Goal: Information Seeking & Learning: Compare options

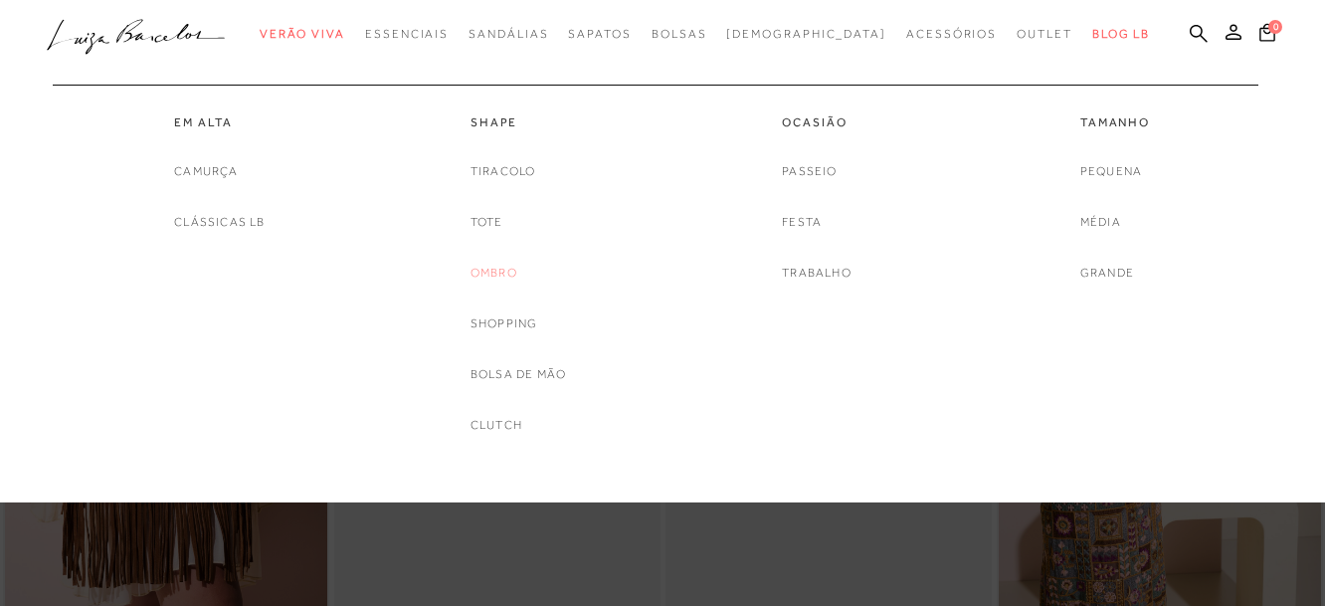
click at [507, 278] on link "Ombro" at bounding box center [493, 273] width 47 height 21
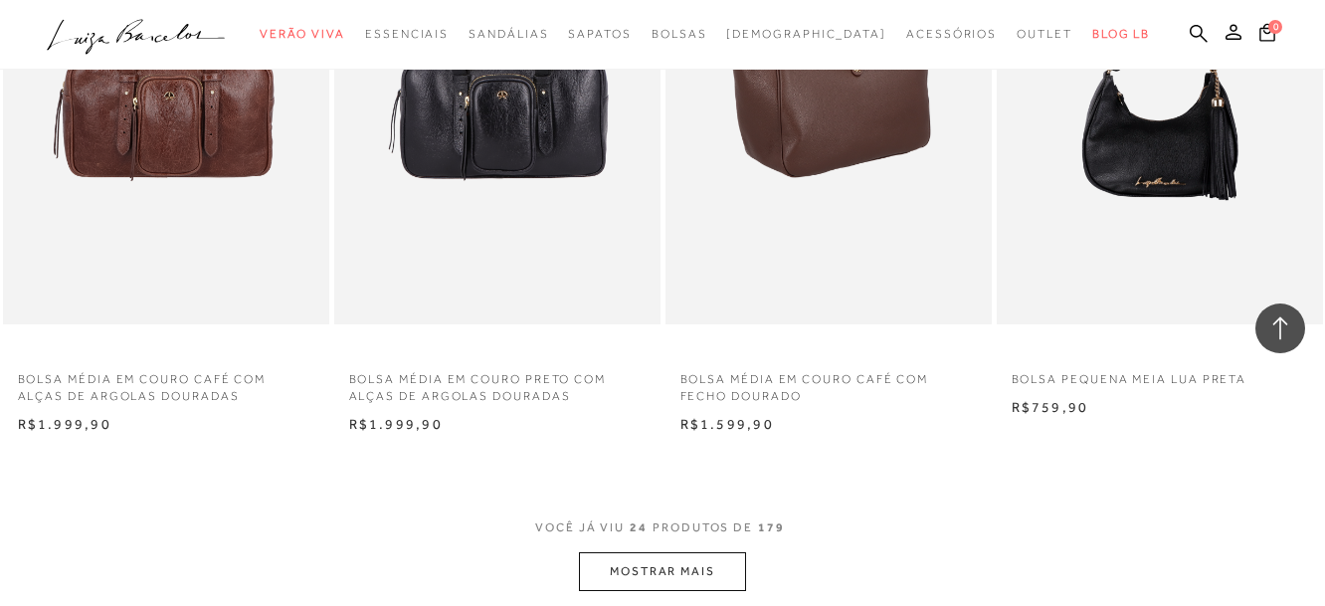
scroll to position [3680, 0]
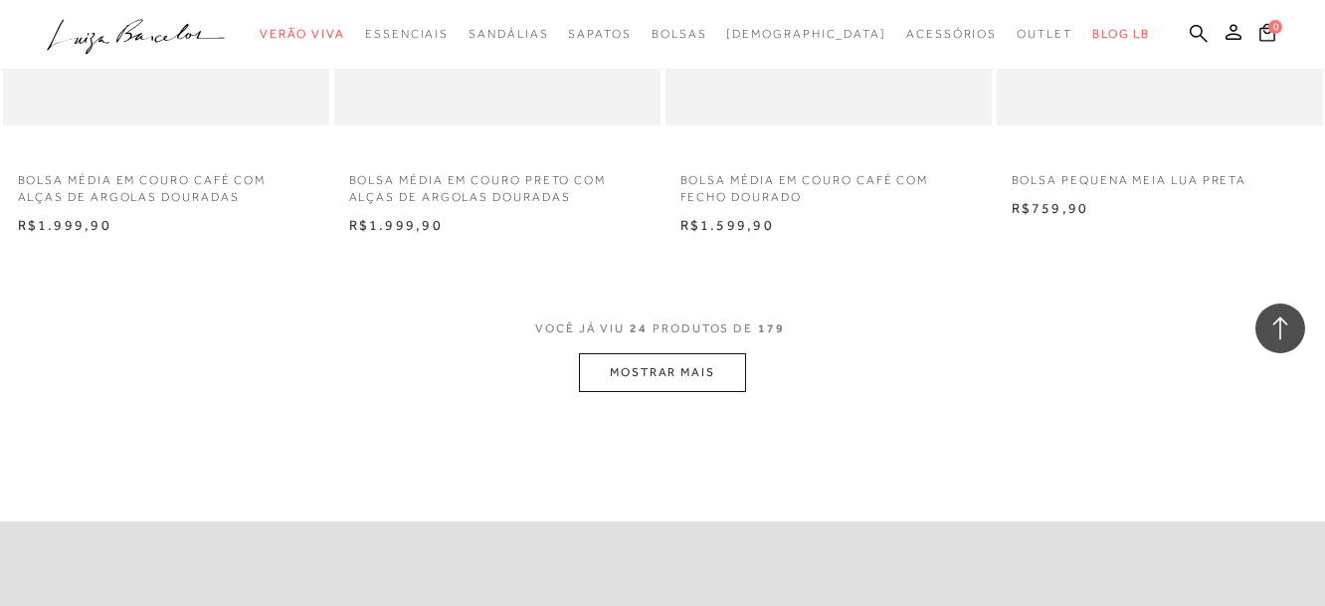
click at [661, 353] on button "MOSTRAR MAIS" at bounding box center [662, 372] width 167 height 39
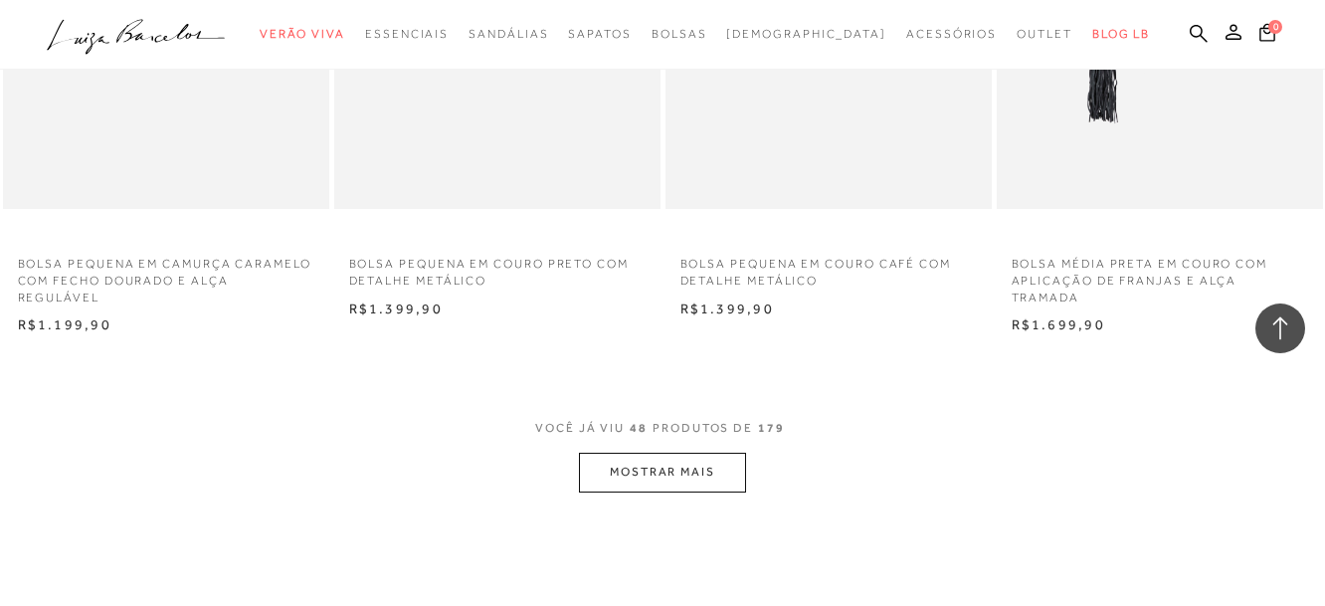
scroll to position [7560, 0]
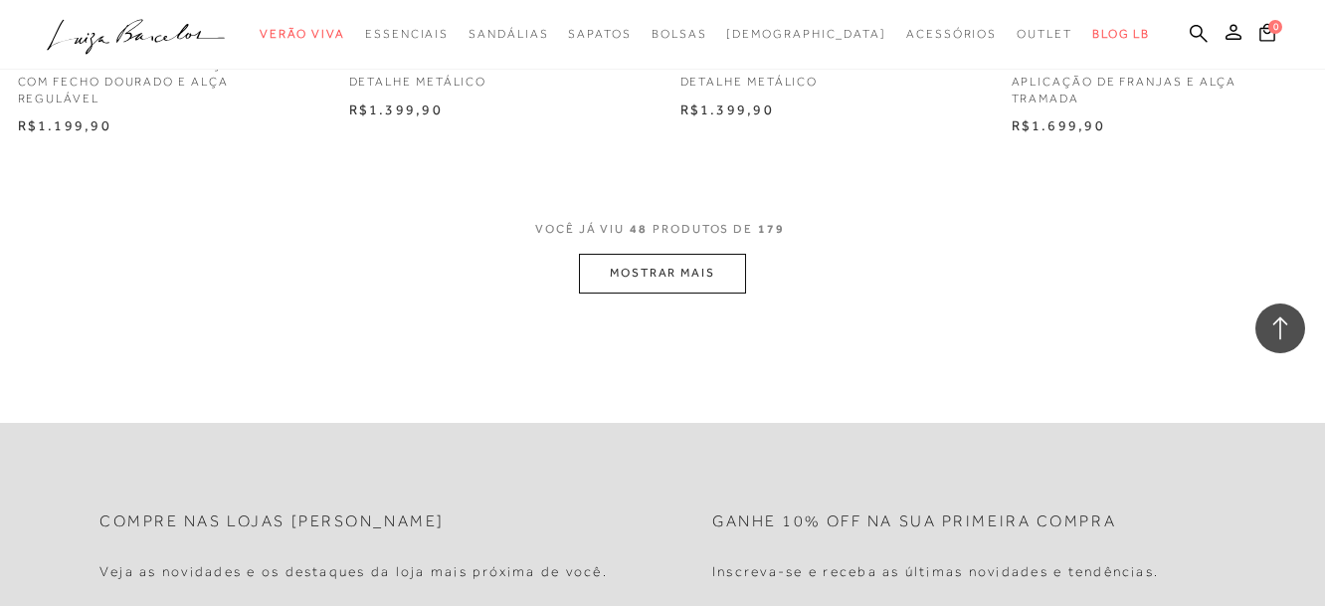
click at [705, 254] on button "MOSTRAR MAIS" at bounding box center [662, 273] width 167 height 39
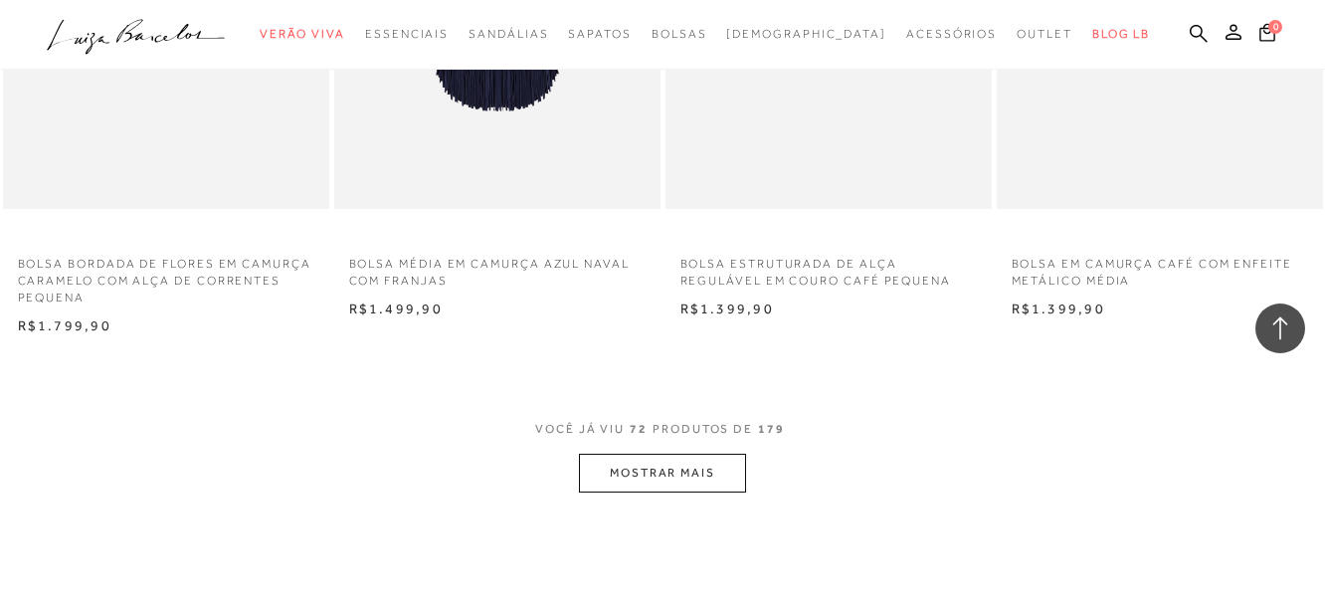
scroll to position [11340, 0]
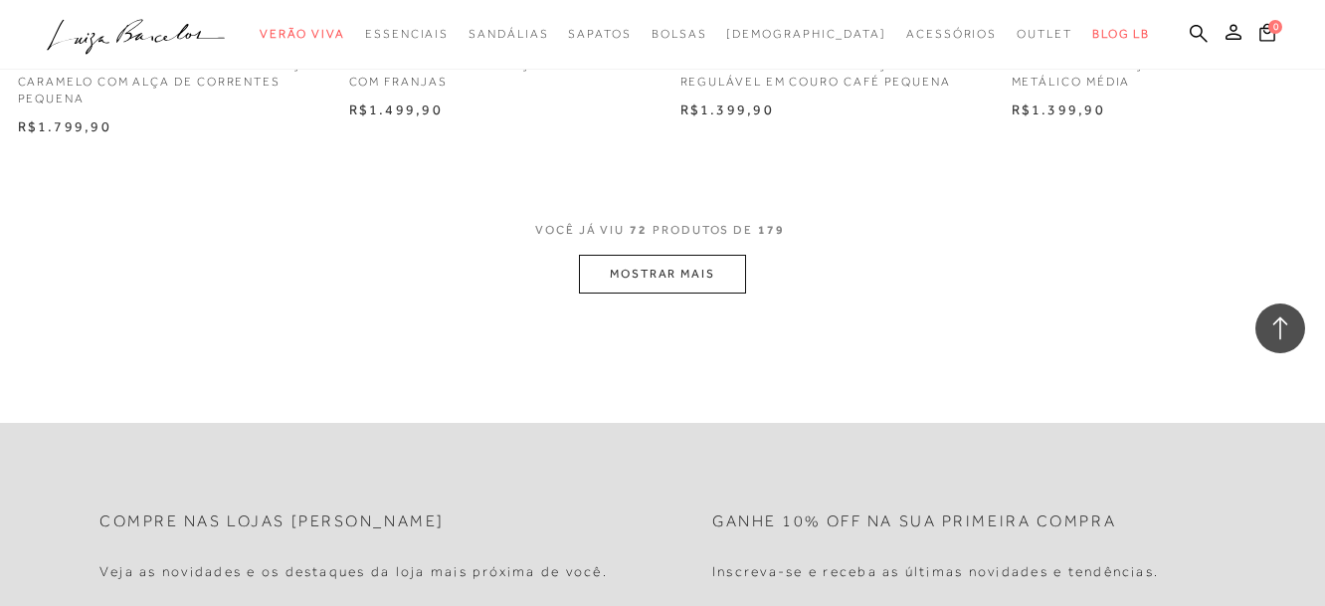
click at [645, 255] on button "MOSTRAR MAIS" at bounding box center [662, 274] width 167 height 39
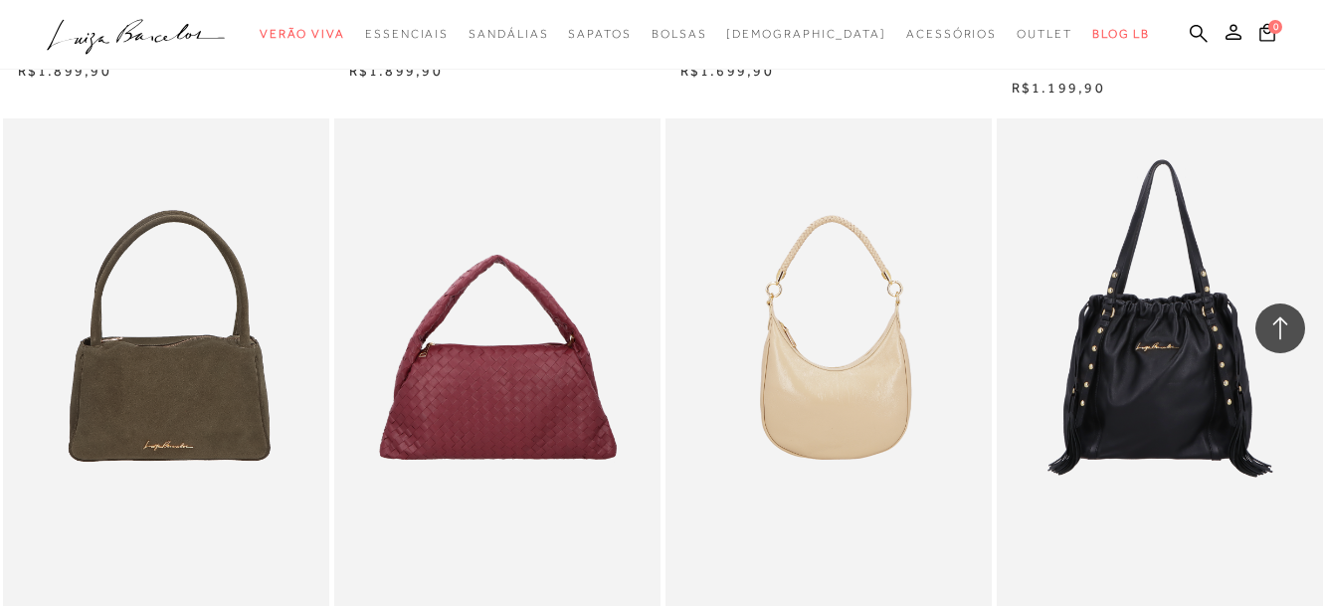
scroll to position [14921, 0]
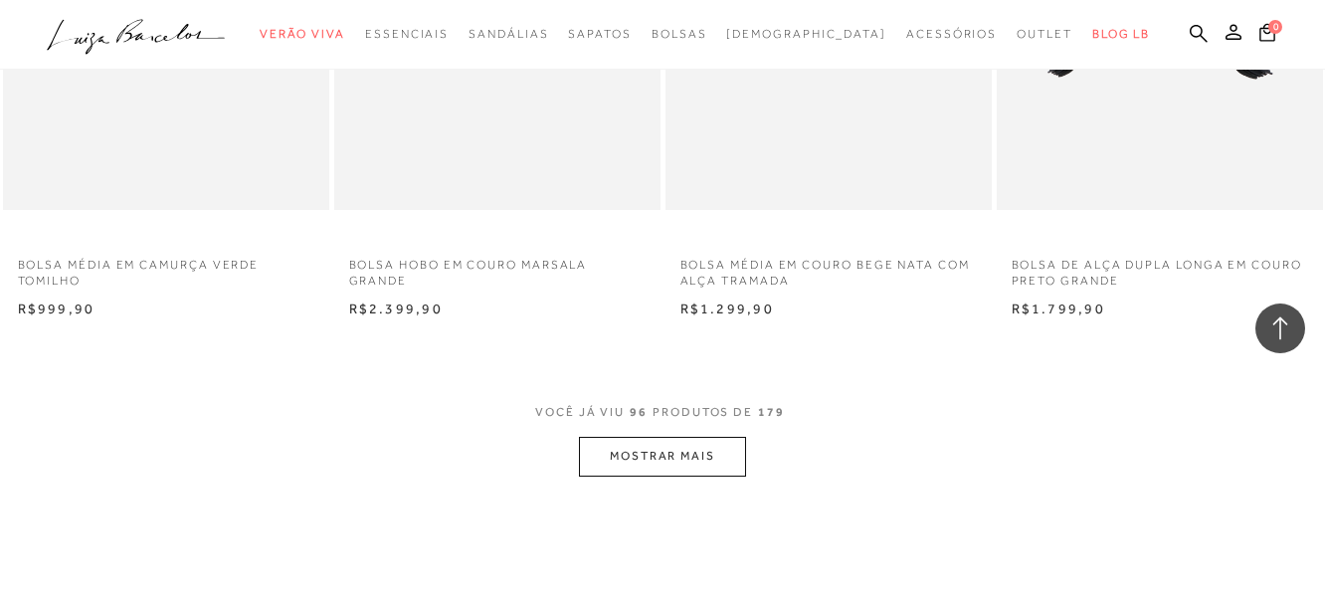
click at [686, 437] on button "MOSTRAR MAIS" at bounding box center [662, 456] width 167 height 39
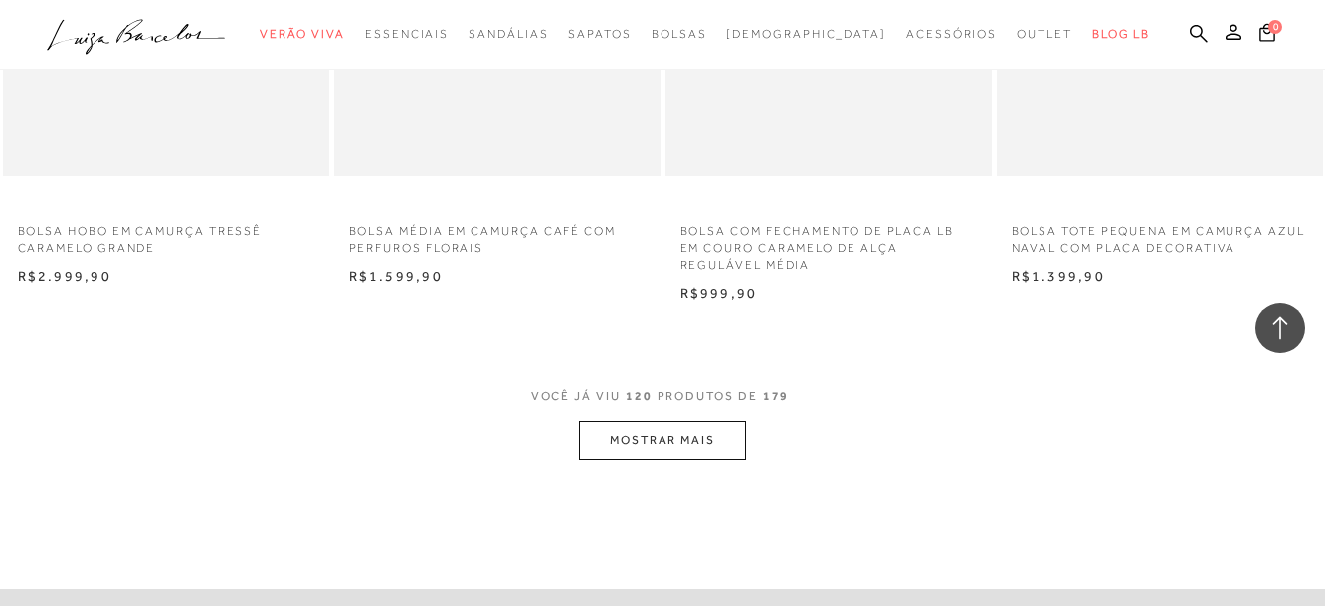
scroll to position [18800, 0]
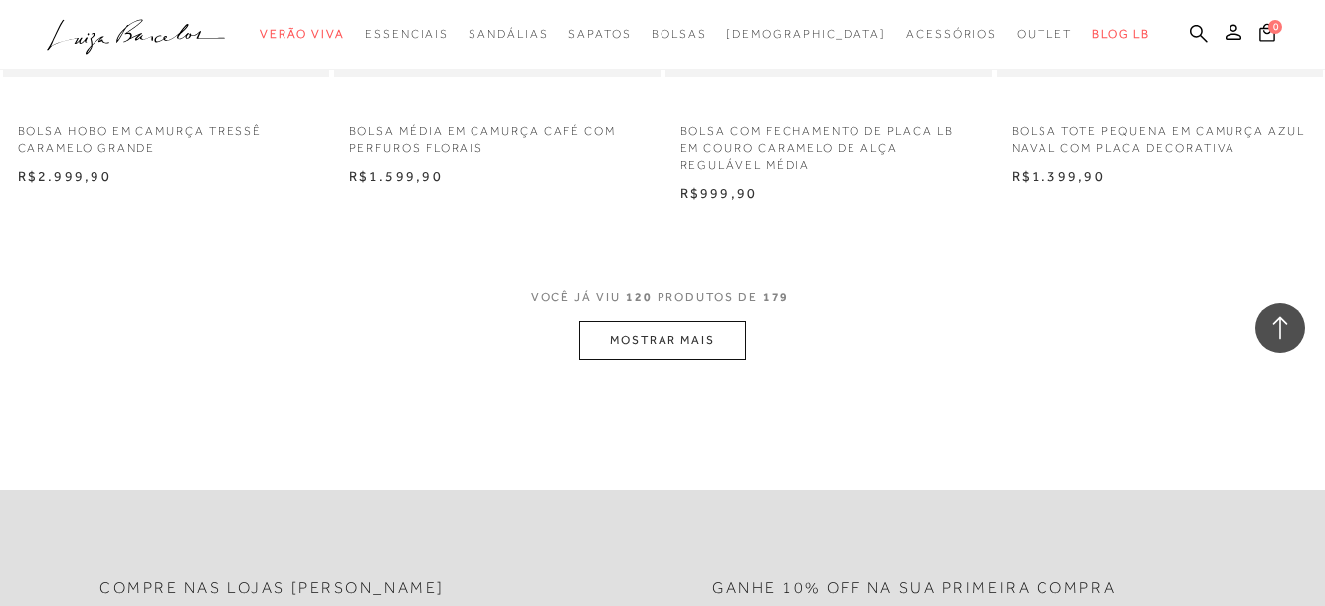
click at [690, 321] on button "MOSTRAR MAIS" at bounding box center [662, 340] width 167 height 39
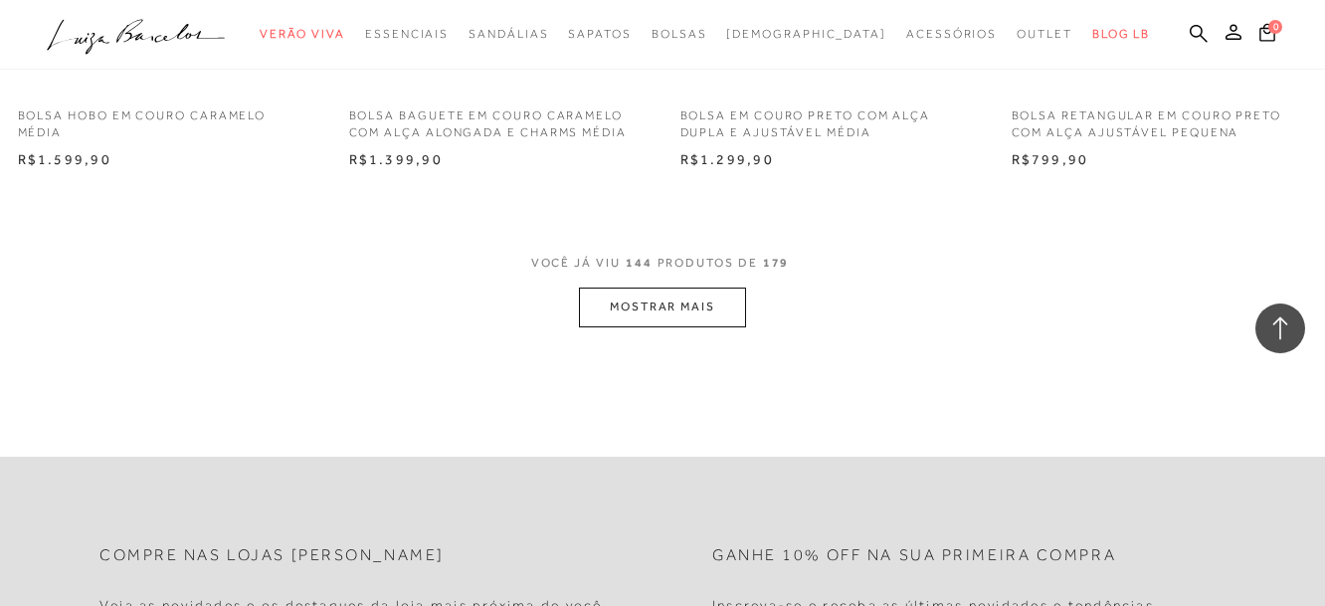
scroll to position [22679, 0]
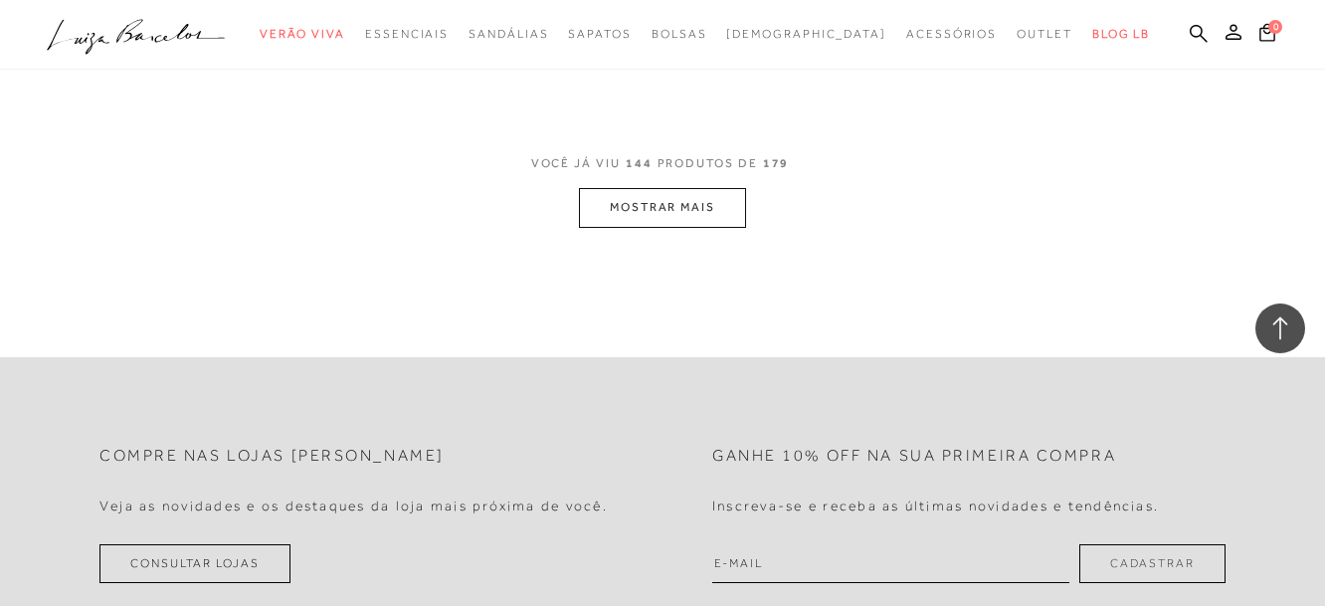
click at [673, 188] on button "MOSTRAR MAIS" at bounding box center [662, 207] width 167 height 39
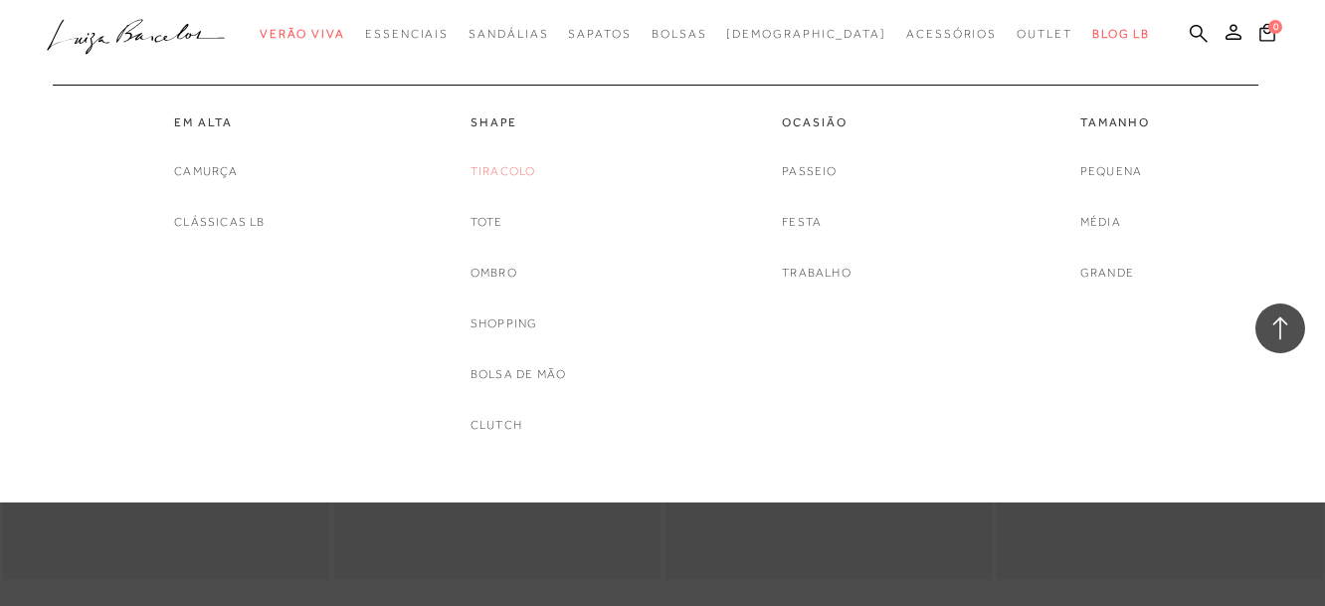
click at [524, 173] on link "Tiracolo" at bounding box center [503, 171] width 66 height 21
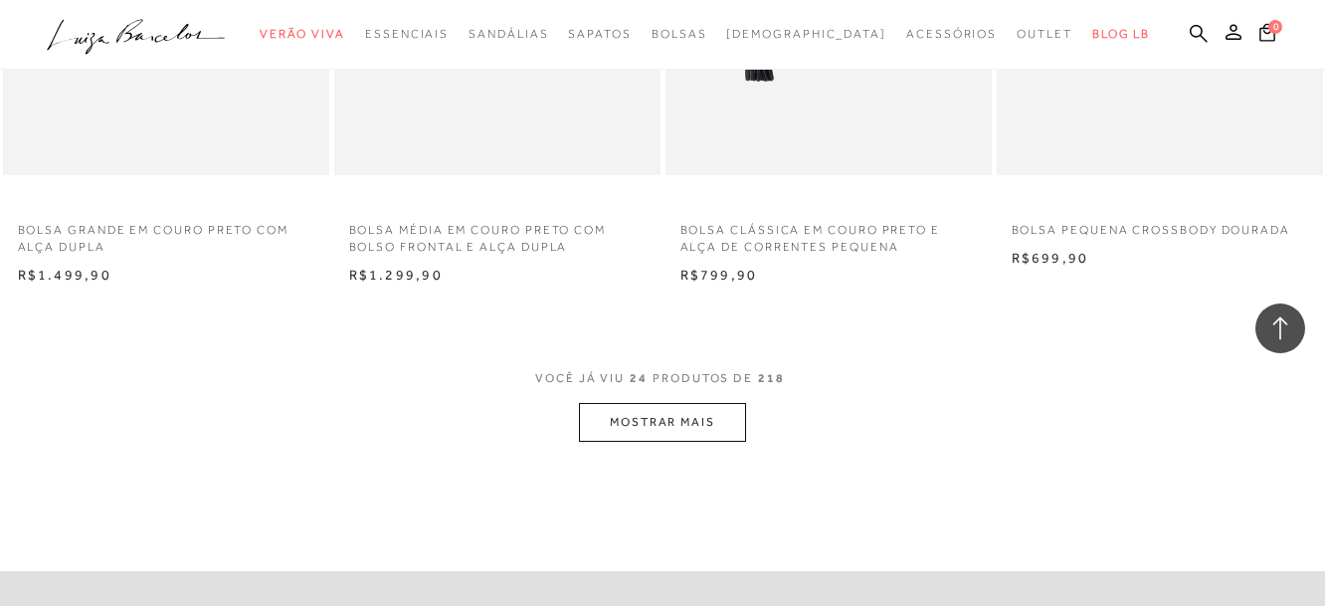
scroll to position [3680, 0]
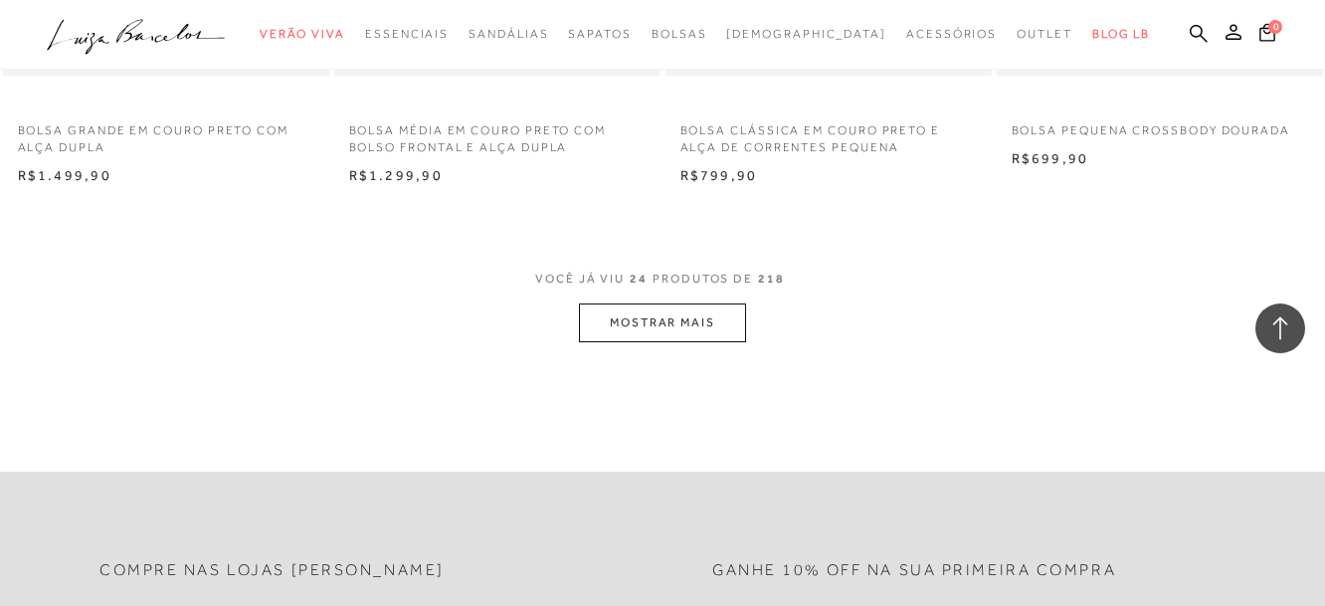
click at [680, 309] on button "MOSTRAR MAIS" at bounding box center [662, 322] width 167 height 39
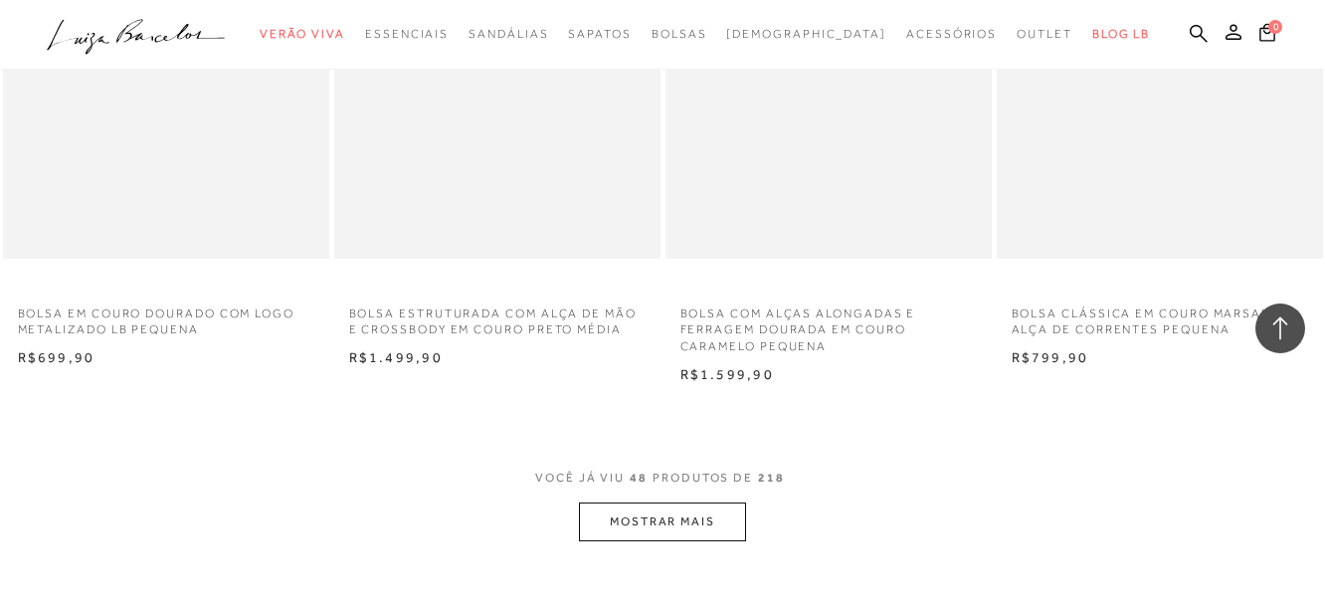
scroll to position [7460, 0]
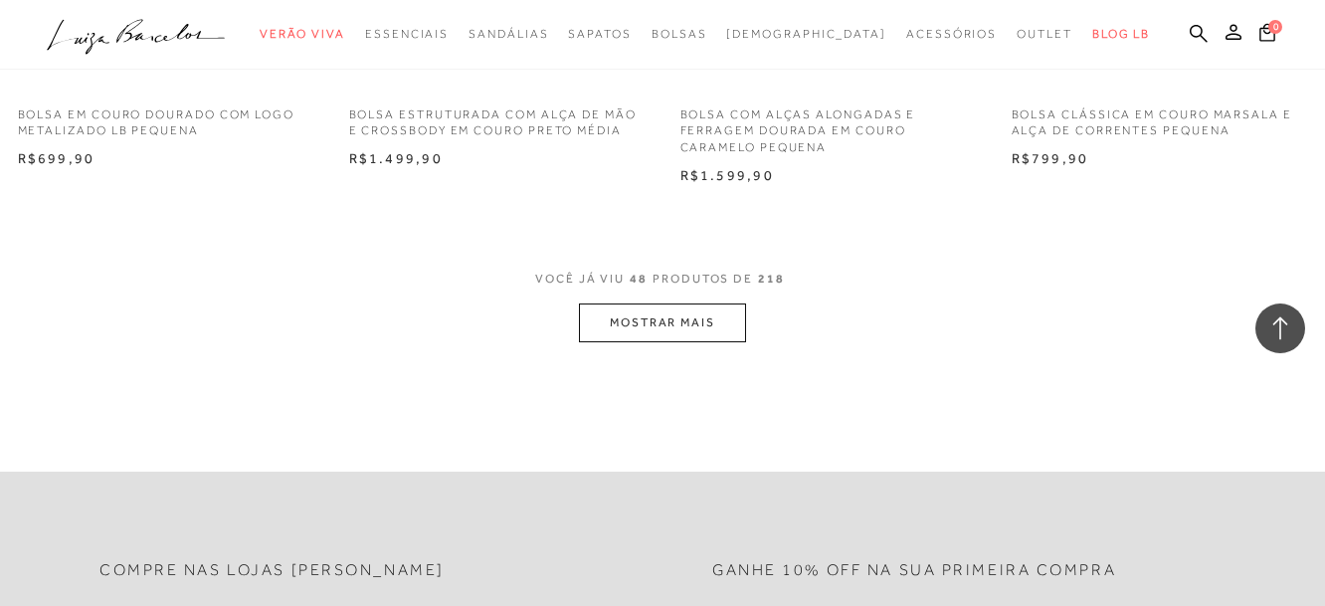
click at [669, 317] on button "MOSTRAR MAIS" at bounding box center [662, 322] width 167 height 39
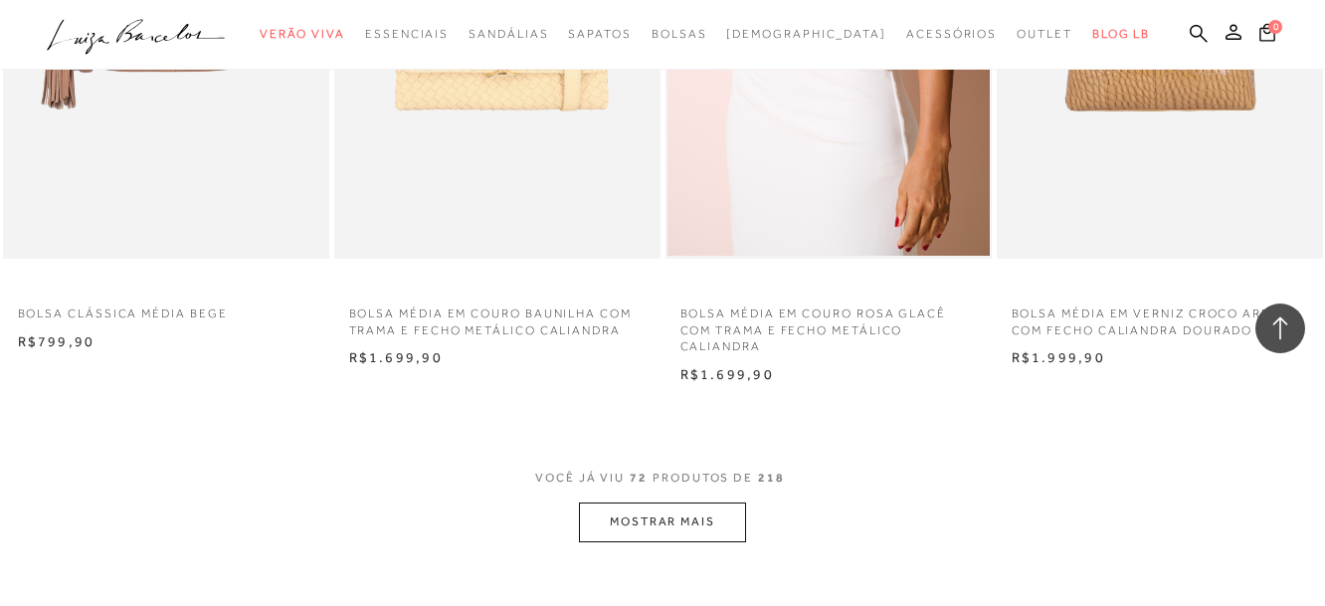
scroll to position [11141, 0]
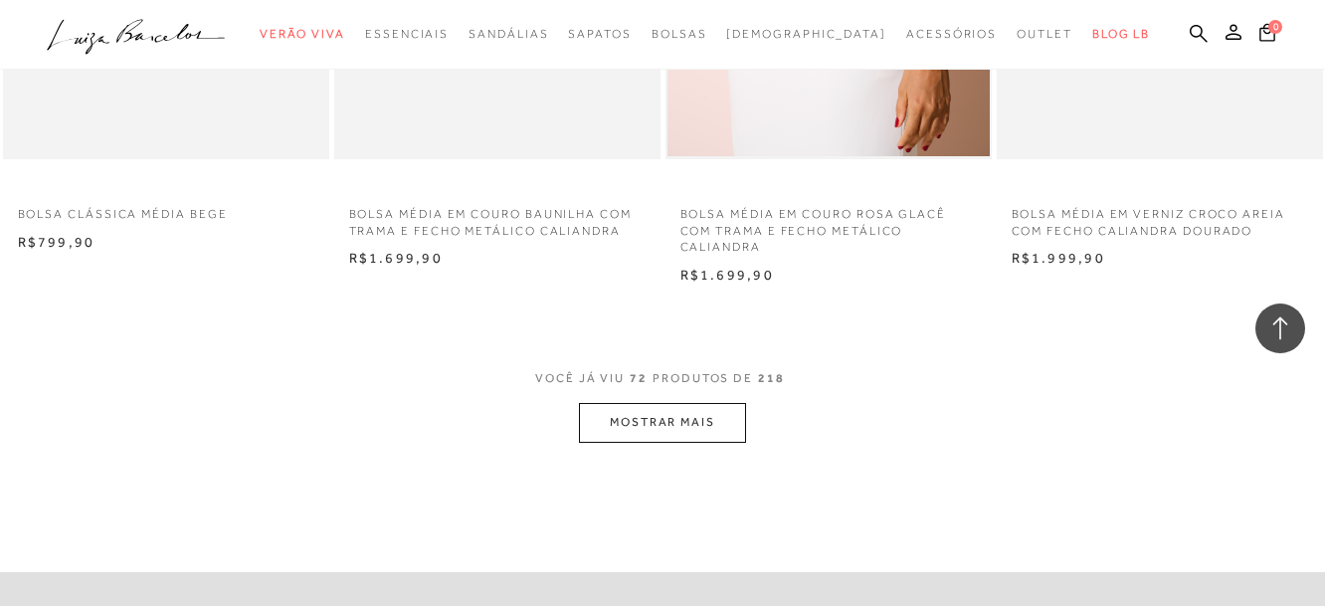
click at [649, 433] on button "MOSTRAR MAIS" at bounding box center [662, 422] width 167 height 39
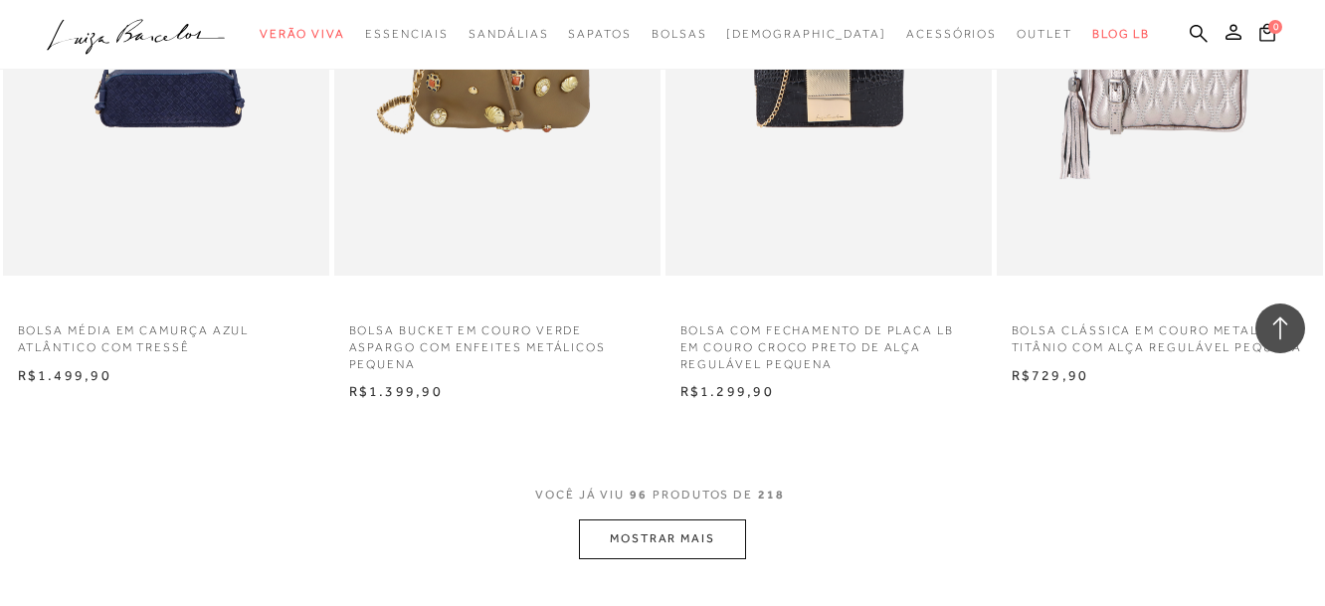
scroll to position [15020, 0]
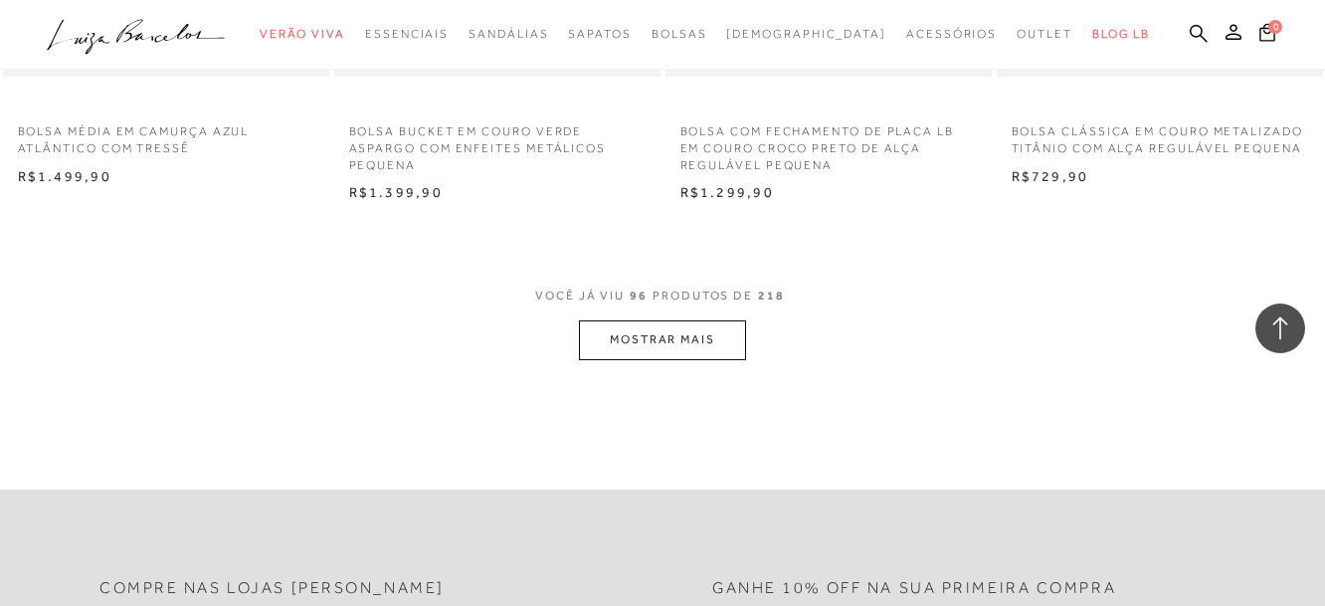
click at [689, 345] on button "MOSTRAR MAIS" at bounding box center [662, 339] width 167 height 39
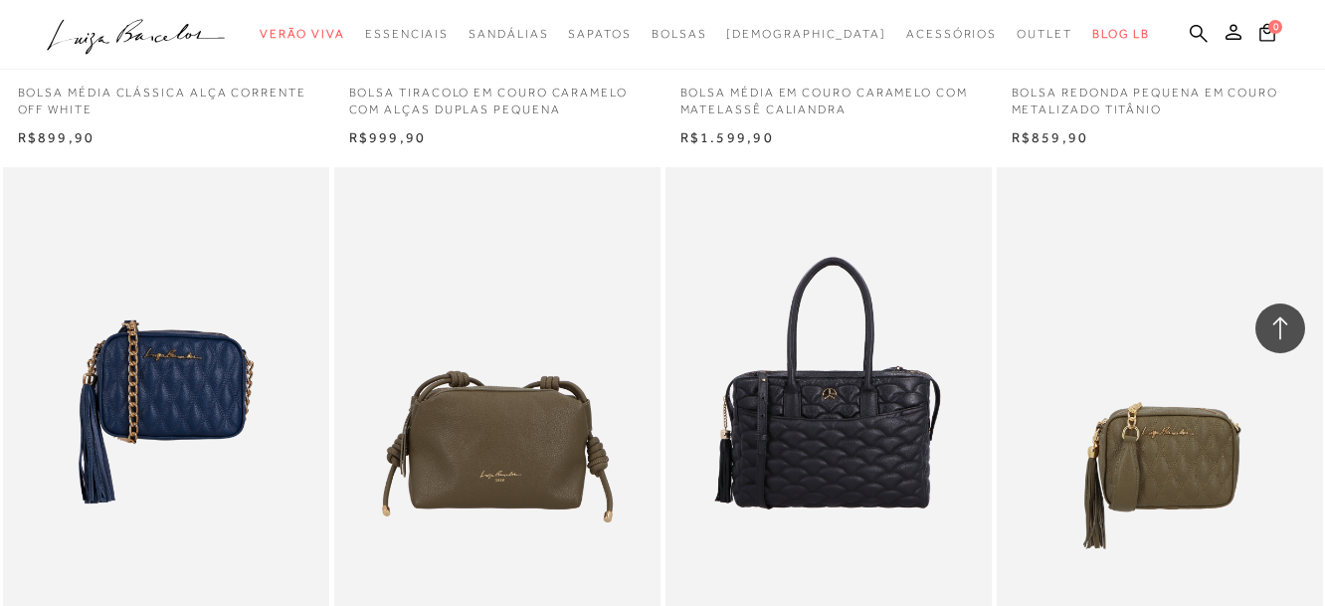
scroll to position [16015, 0]
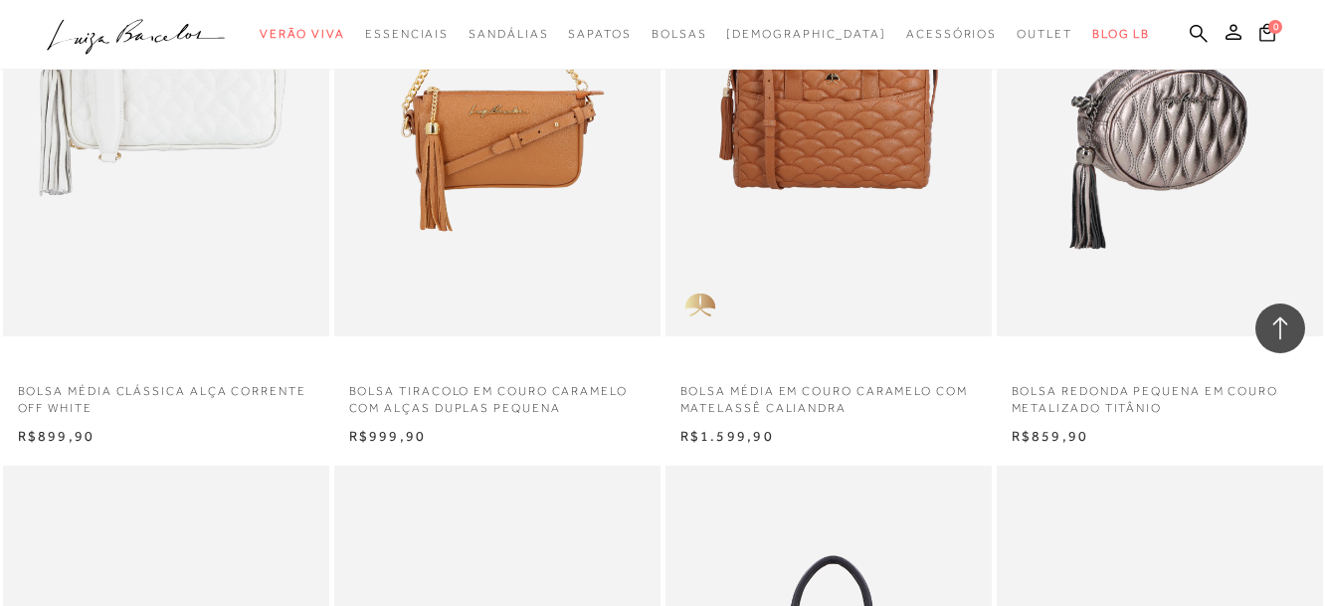
click at [1171, 128] on img at bounding box center [1161, 91] width 324 height 489
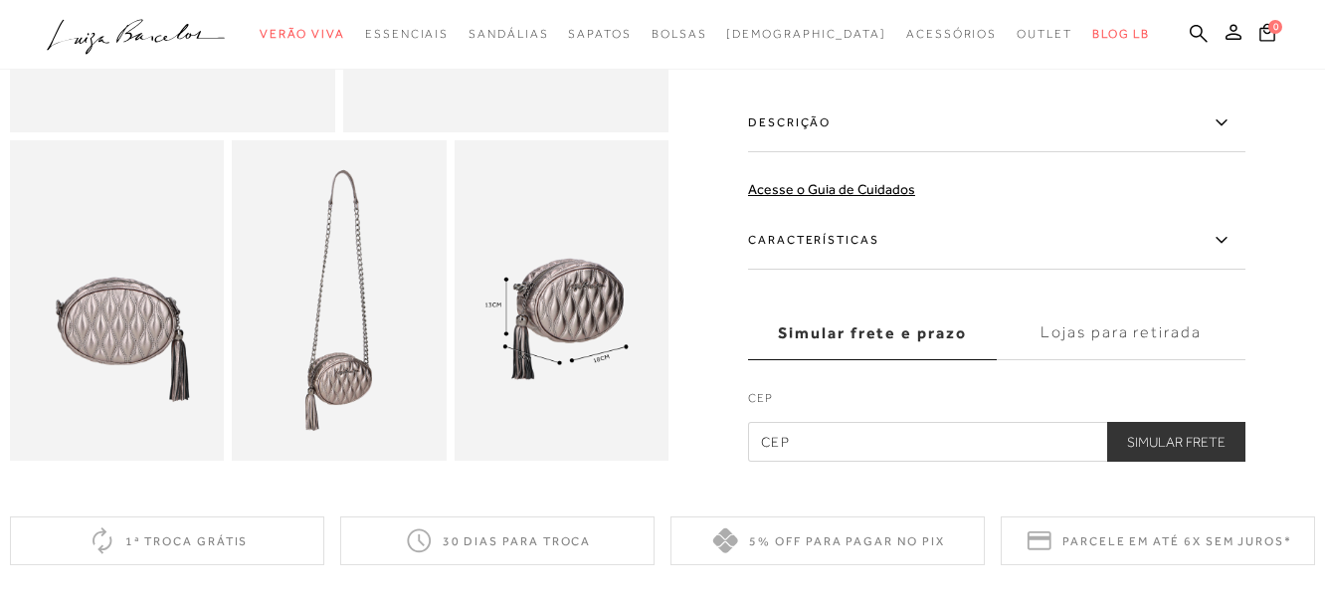
scroll to position [199, 0]
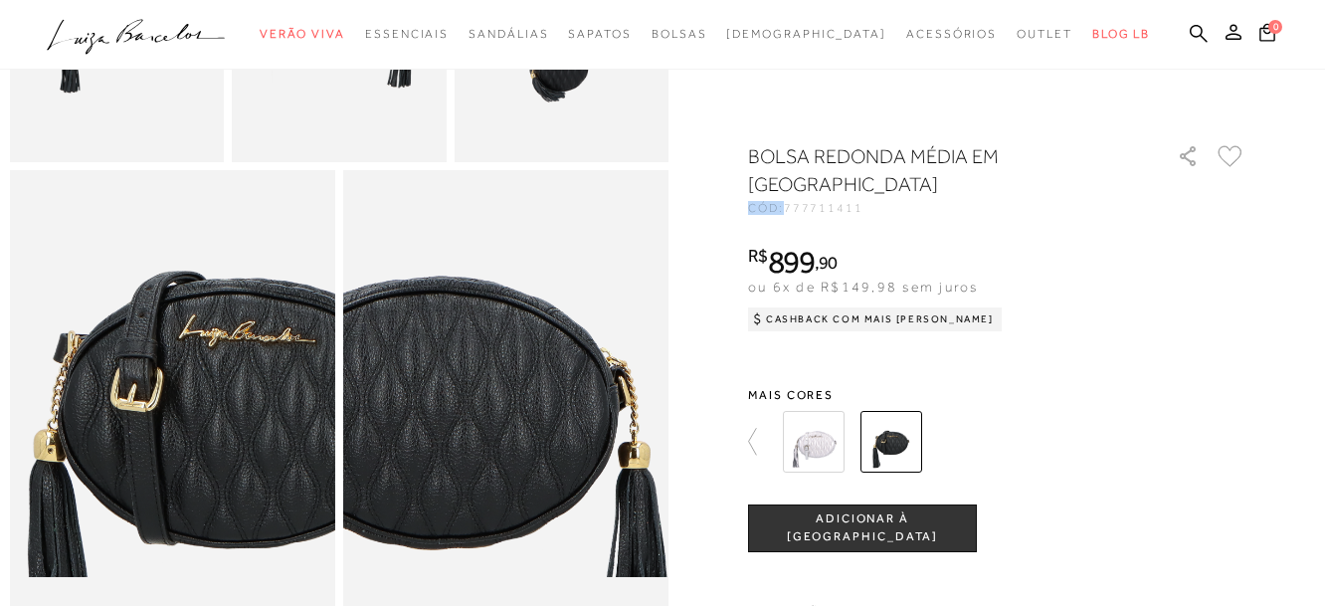
scroll to position [696, 0]
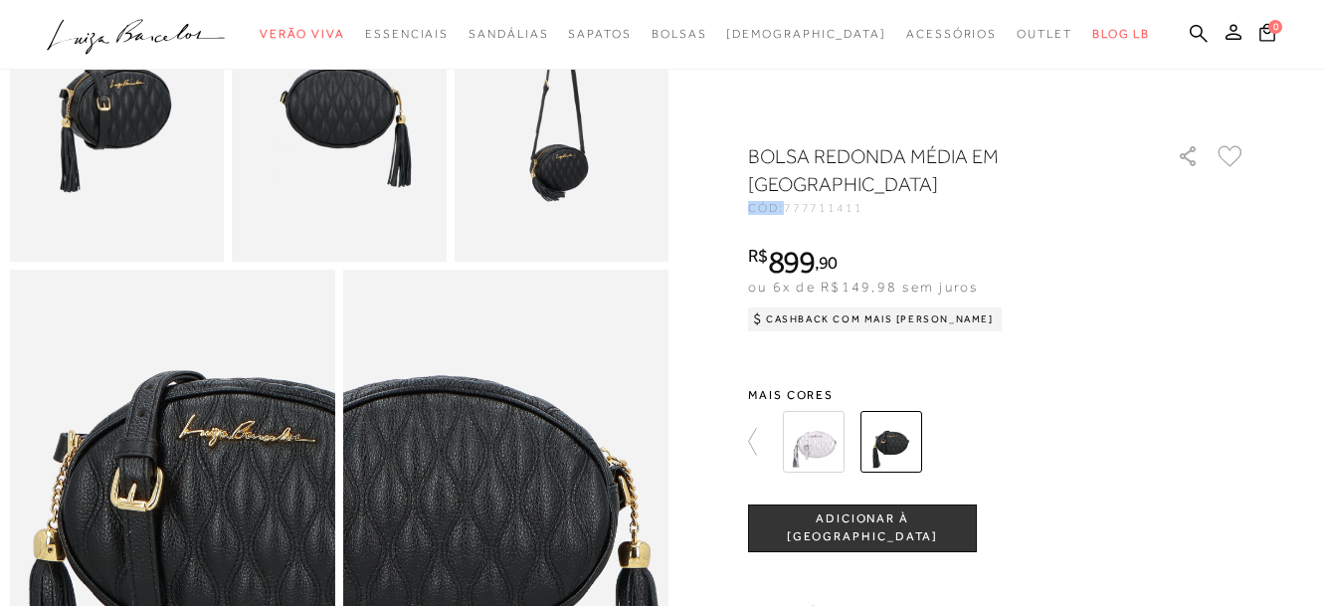
click at [818, 451] on img at bounding box center [814, 442] width 62 height 62
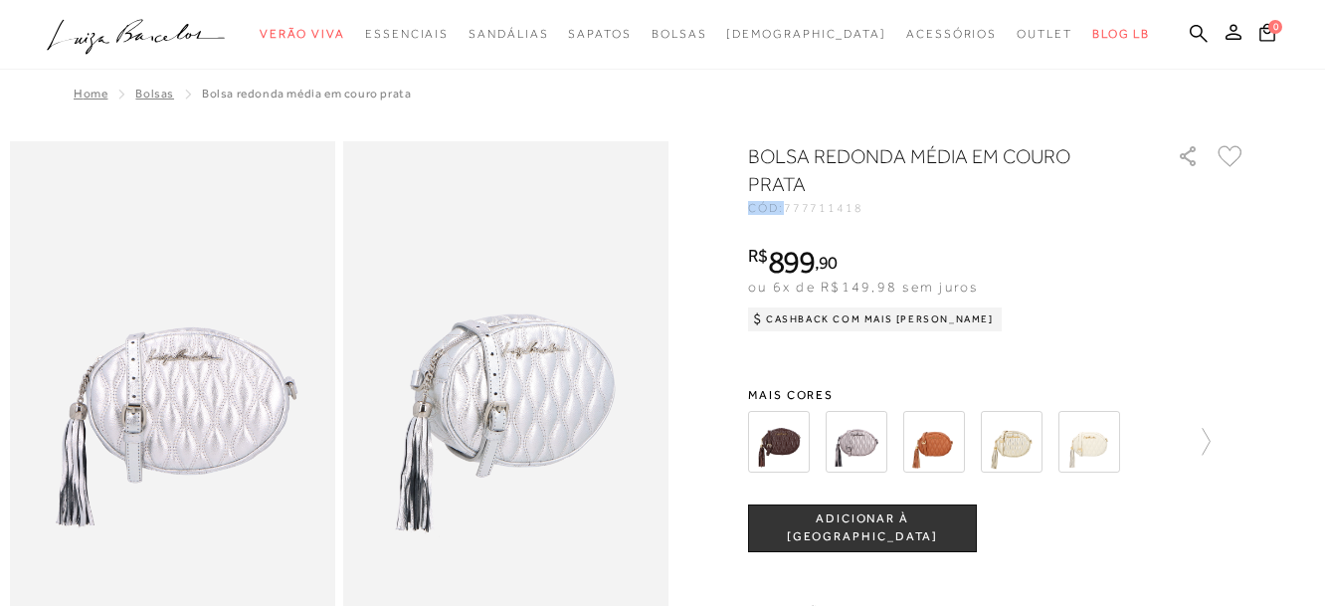
click at [858, 439] on img at bounding box center [857, 442] width 62 height 62
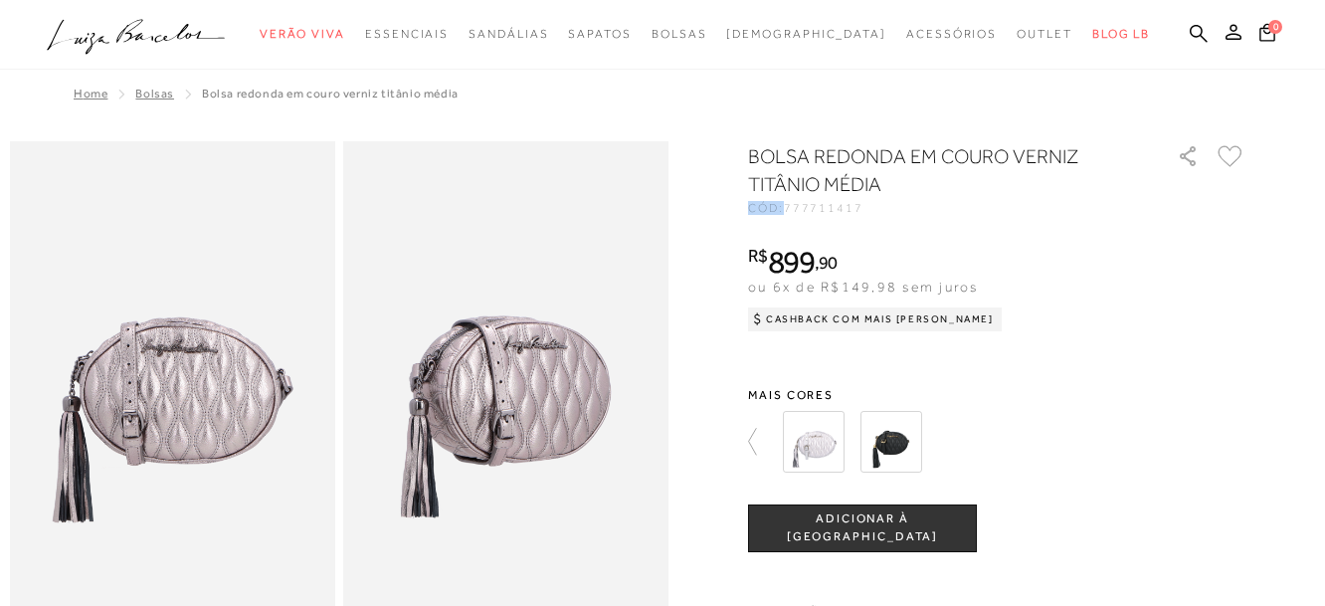
click at [96, 237] on img at bounding box center [172, 385] width 325 height 488
click at [898, 453] on img at bounding box center [891, 442] width 62 height 62
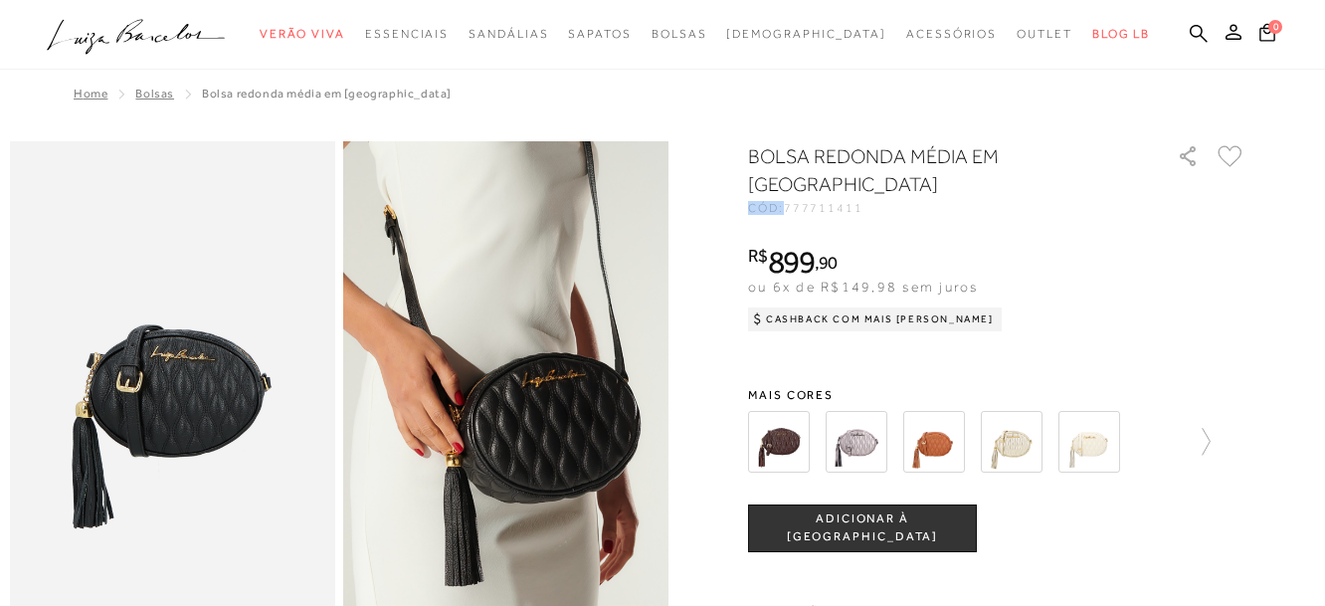
click at [934, 436] on img at bounding box center [934, 442] width 62 height 62
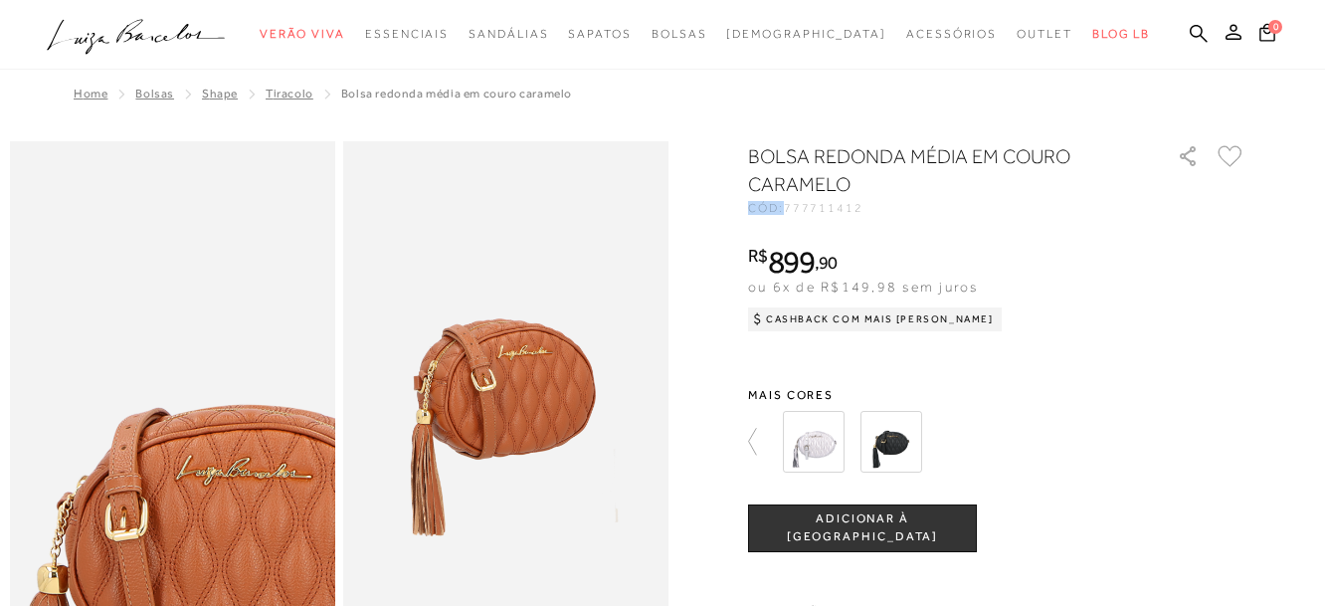
click at [101, 258] on img at bounding box center [238, 516] width 651 height 976
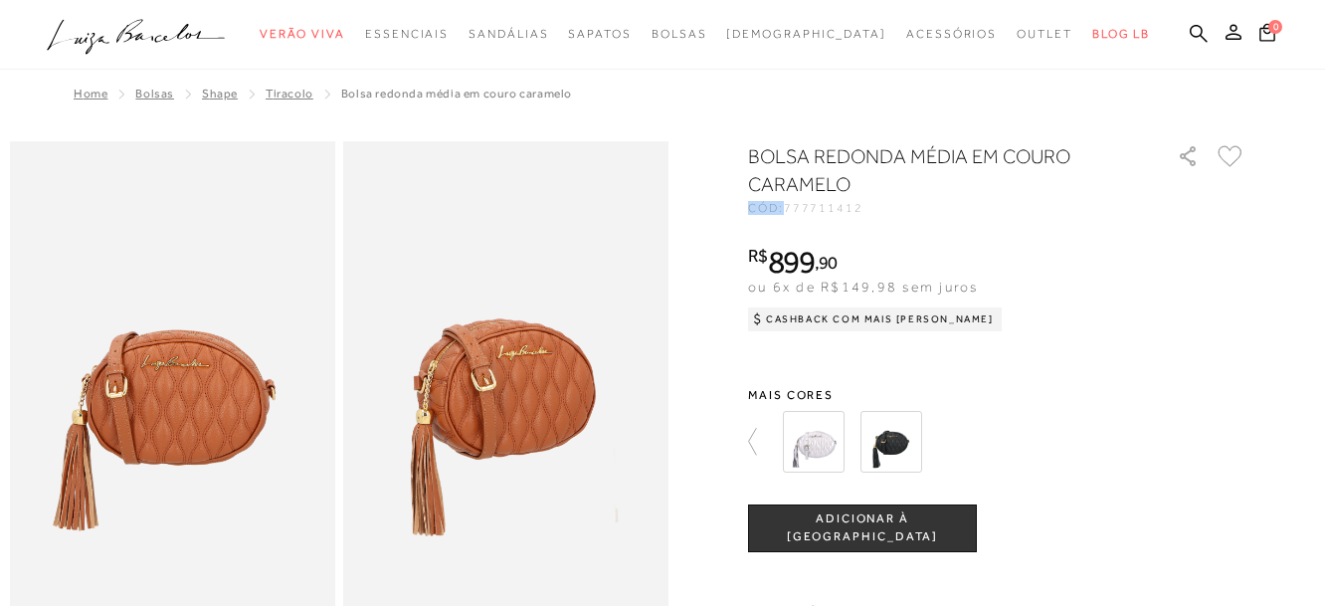
click at [902, 442] on img at bounding box center [891, 442] width 62 height 62
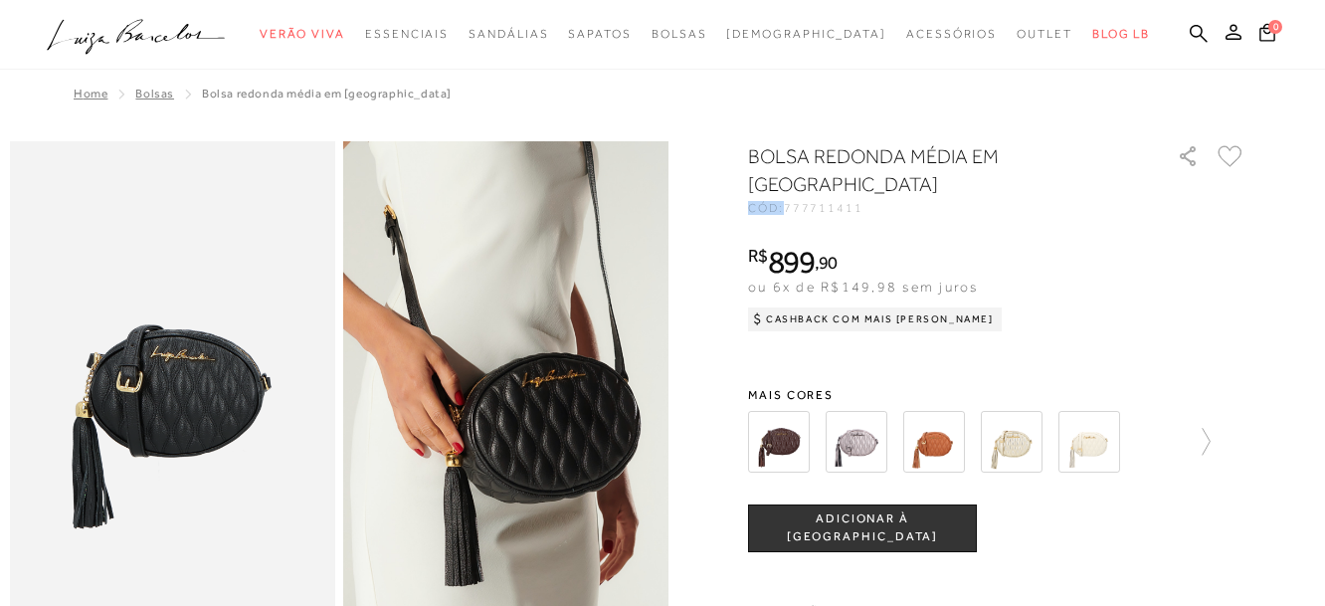
click at [1018, 444] on img at bounding box center [1012, 442] width 62 height 62
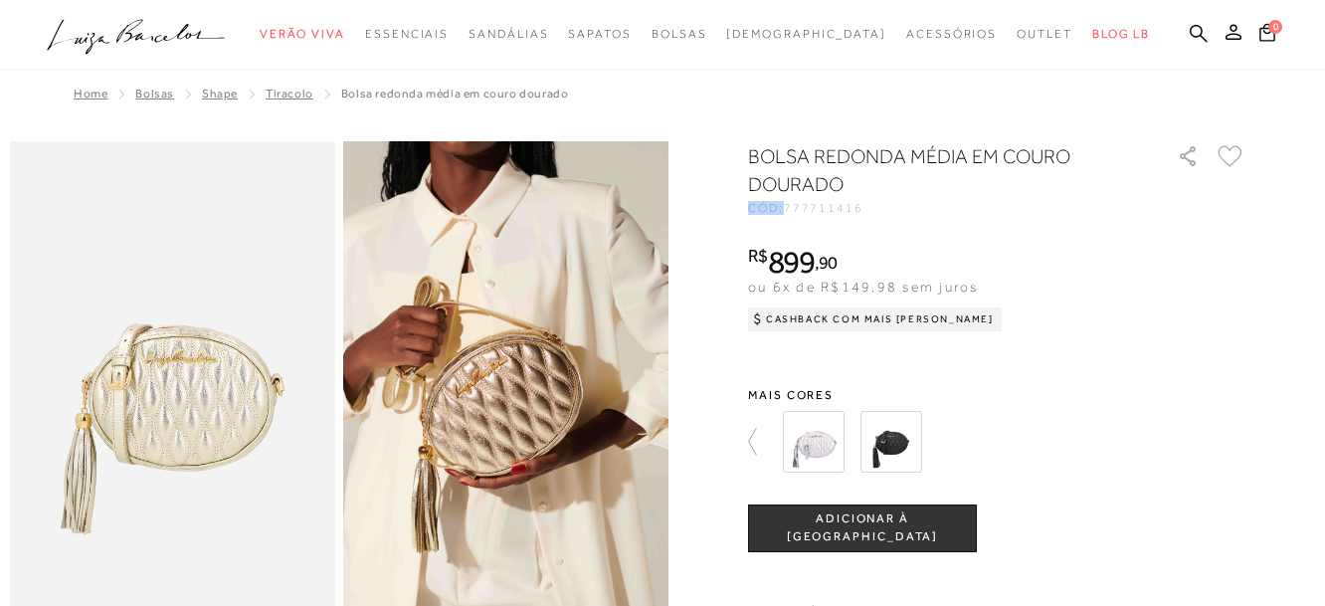
click at [91, 249] on img at bounding box center [172, 385] width 325 height 488
click at [892, 445] on img at bounding box center [891, 442] width 62 height 62
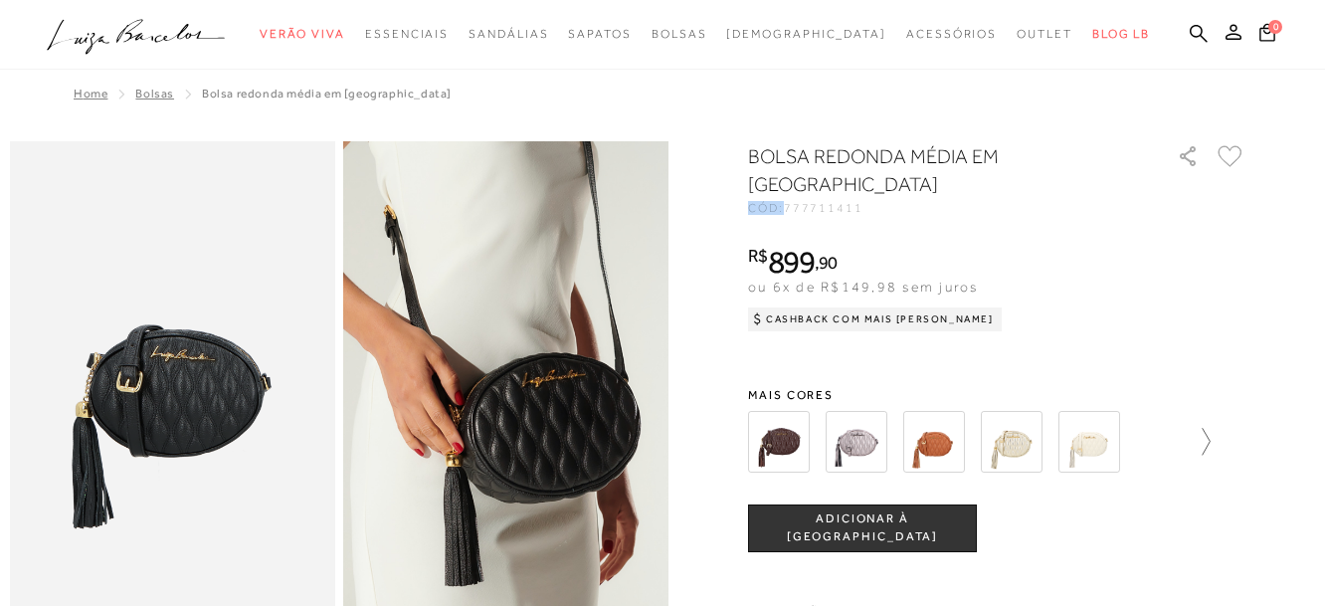
click at [1211, 445] on div at bounding box center [979, 442] width 463 height 74
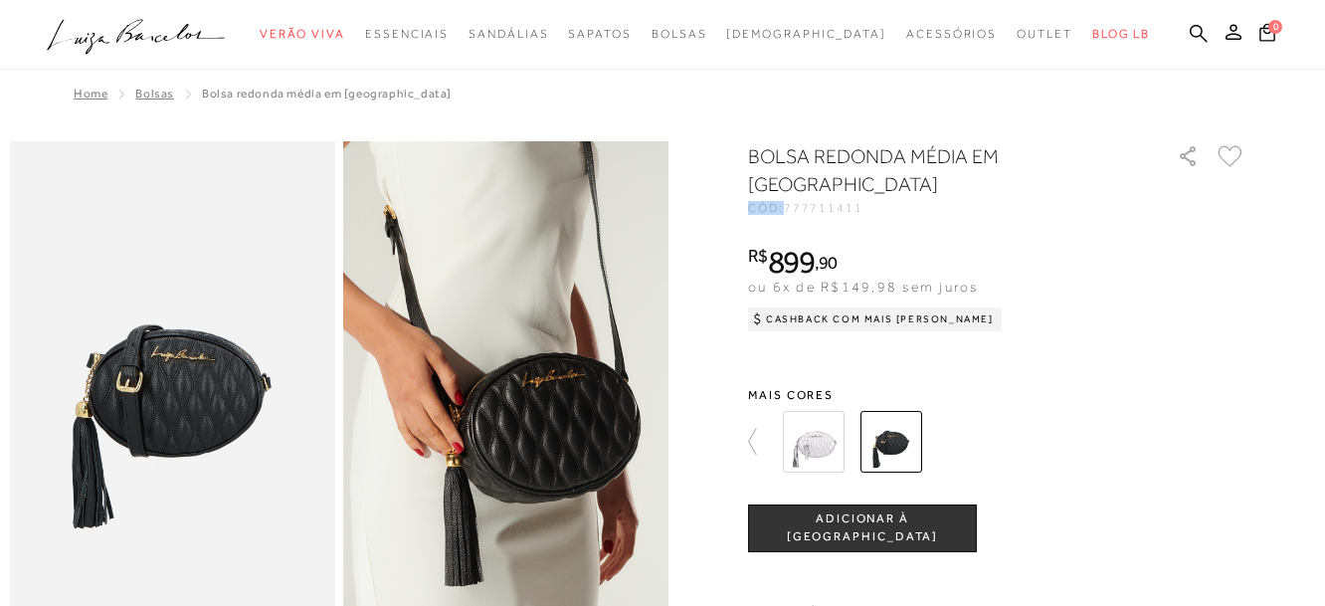
click at [69, 209] on img at bounding box center [172, 385] width 325 height 488
click at [95, 251] on img at bounding box center [172, 385] width 325 height 488
click at [10, 286] on img at bounding box center [172, 385] width 325 height 488
click at [72, 188] on img at bounding box center [172, 385] width 325 height 488
